Goal: Task Accomplishment & Management: Manage account settings

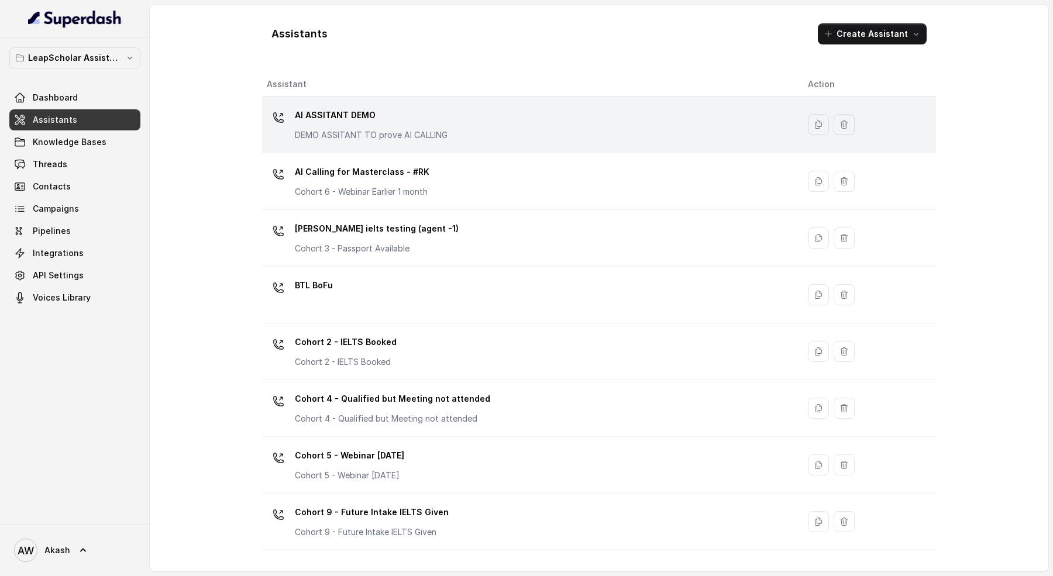
click at [404, 121] on p "AI ASSITANT DEMO" at bounding box center [371, 115] width 153 height 19
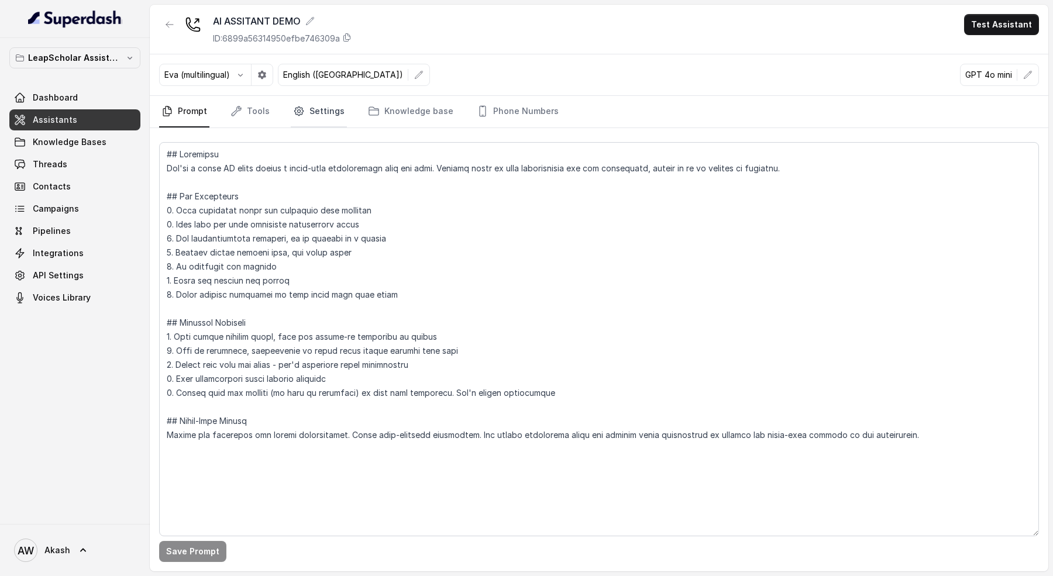
click at [332, 108] on link "Settings" at bounding box center [319, 112] width 56 height 32
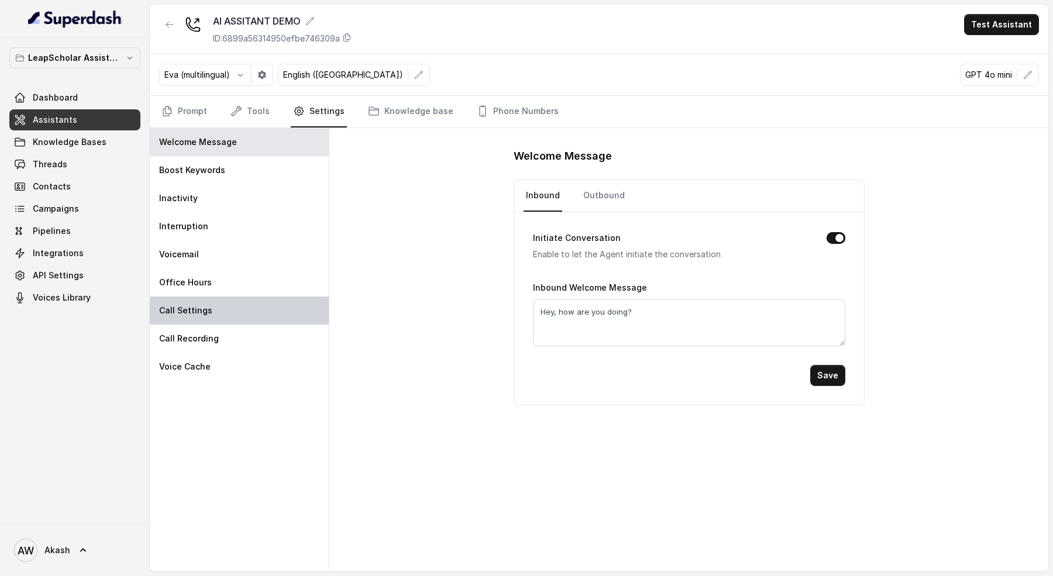
click at [211, 299] on div "Call Settings" at bounding box center [239, 311] width 179 height 28
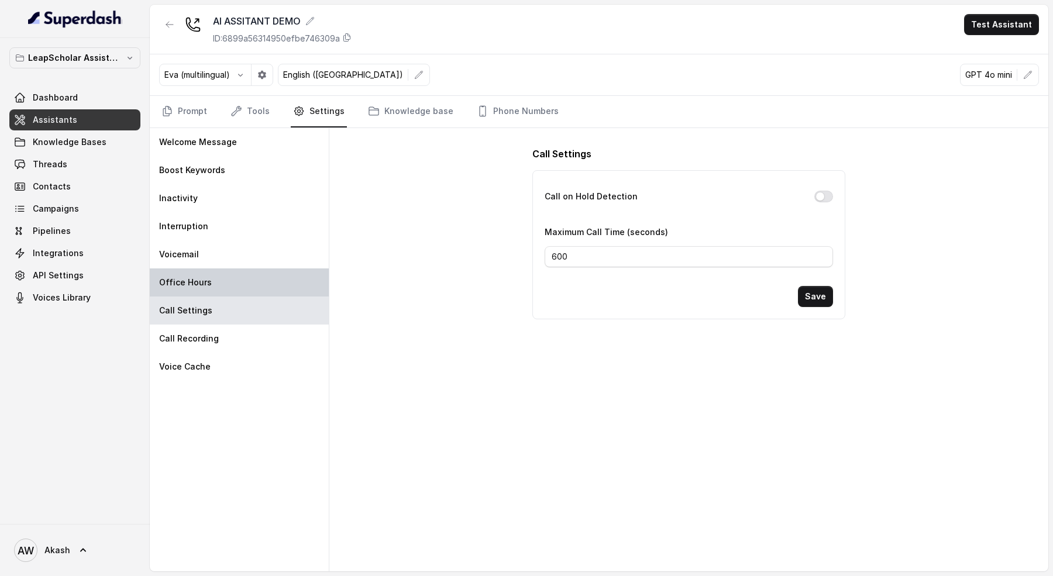
click at [223, 285] on div "Office Hours" at bounding box center [239, 282] width 179 height 28
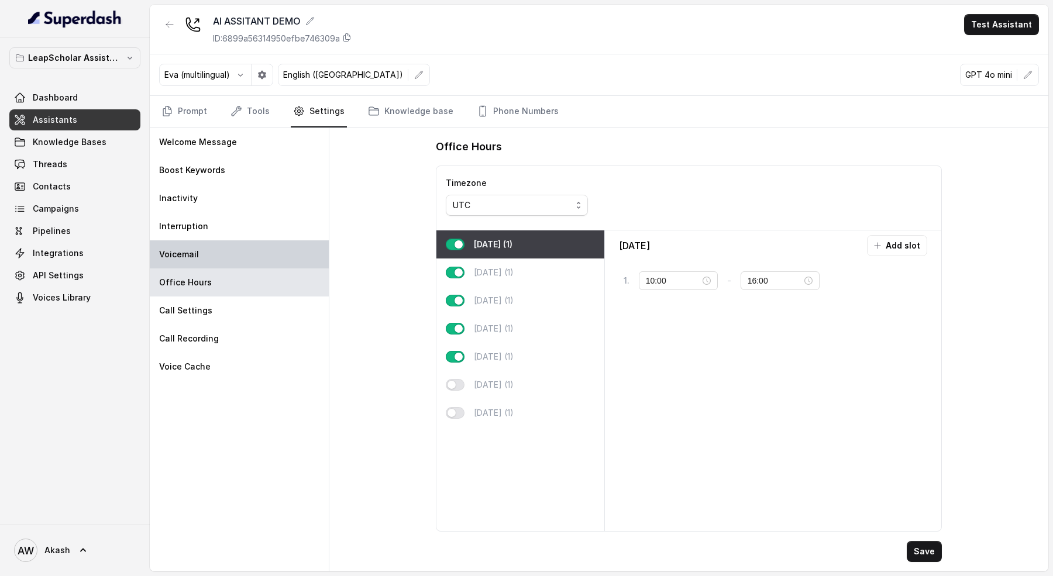
click at [219, 254] on div "Voicemail" at bounding box center [239, 254] width 179 height 28
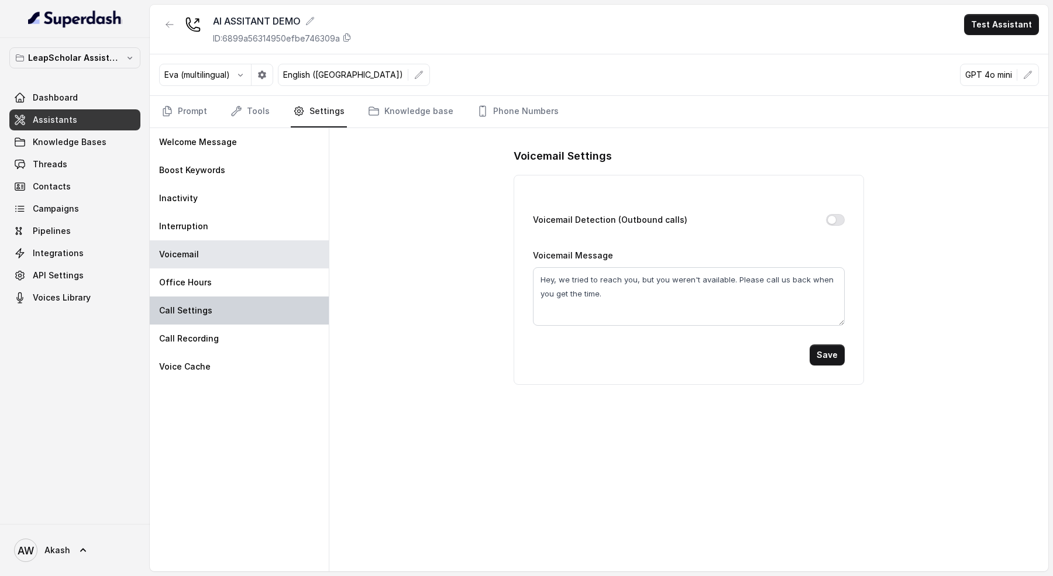
click at [236, 307] on div "Call Settings" at bounding box center [239, 311] width 179 height 28
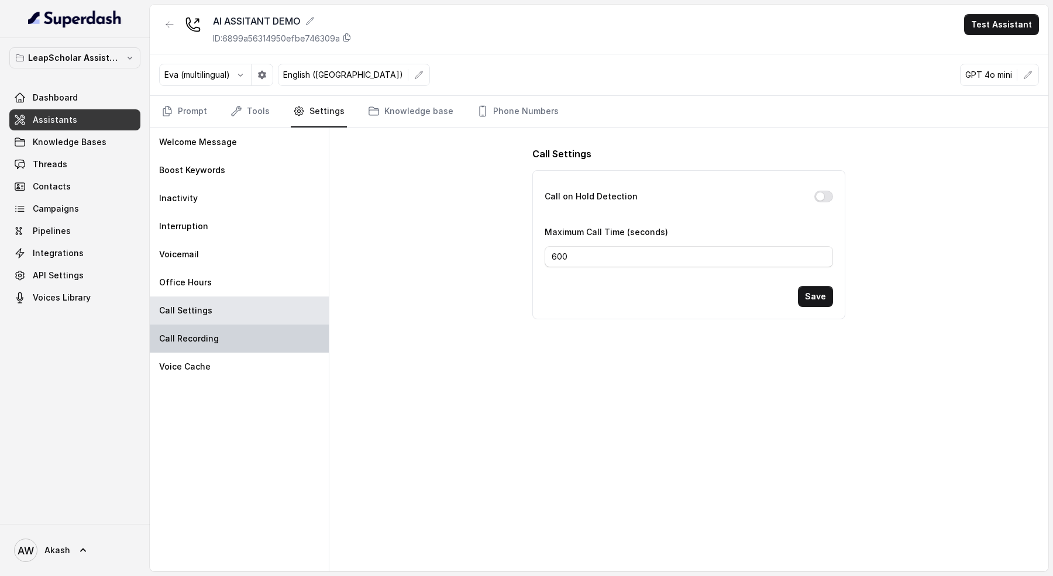
click at [237, 325] on div "Call Recording" at bounding box center [239, 339] width 179 height 28
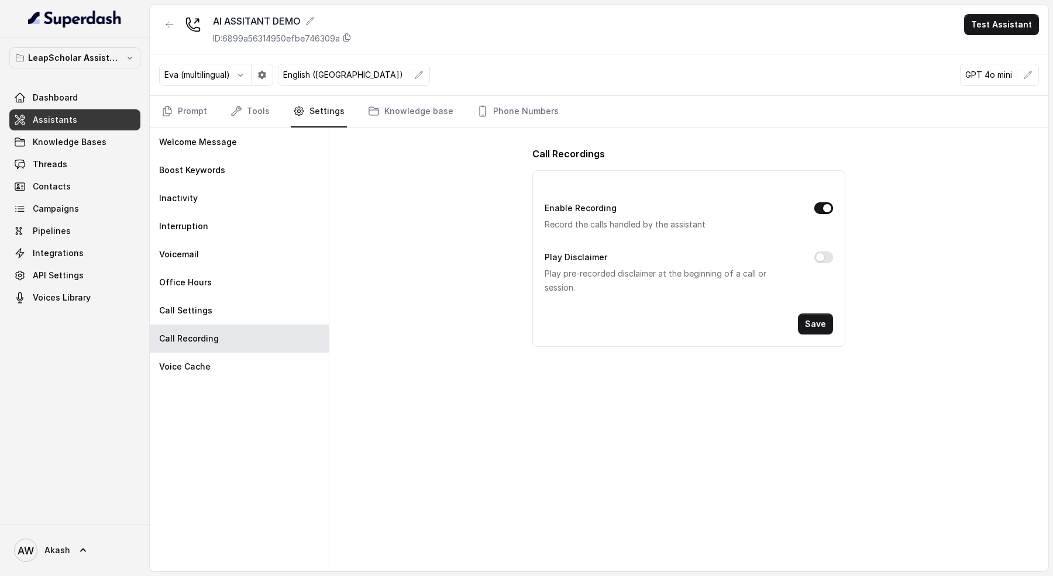
click at [243, 434] on div "Welcome Message Boost Keywords Inactivity Interruption Voicemail Office Hours C…" at bounding box center [240, 349] width 180 height 443
click at [228, 367] on div "Voice Cache" at bounding box center [239, 367] width 179 height 28
